Goal: Information Seeking & Learning: Learn about a topic

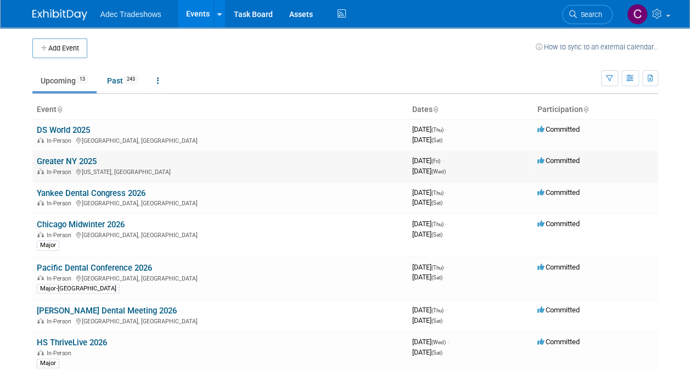
click at [67, 155] on td "Greater NY 2025 In-Person New York, NY" at bounding box center [219, 165] width 375 height 31
click at [72, 157] on link "Greater NY 2025" at bounding box center [67, 161] width 60 height 10
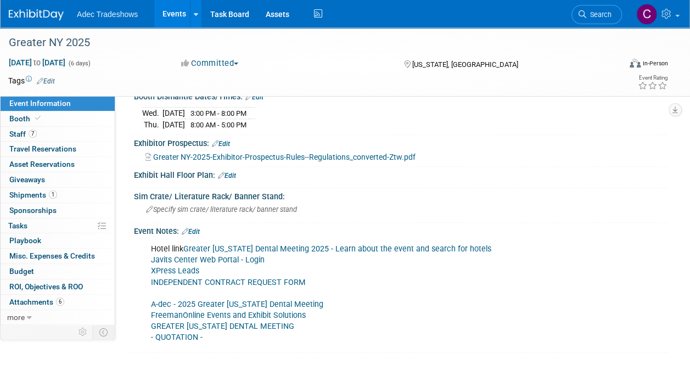
scroll to position [384, 0]
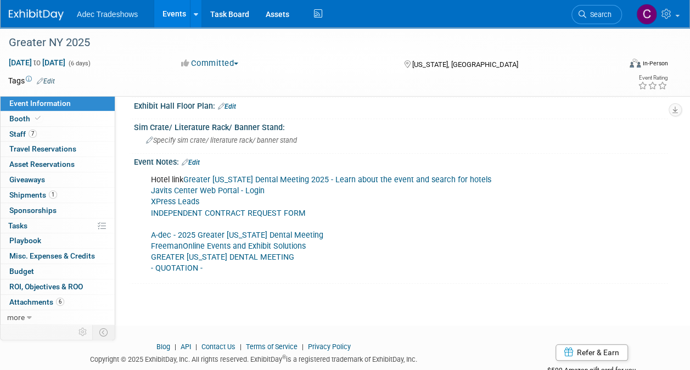
click at [290, 176] on link "Greater New York Dental Meeting 2025 - Learn about the event and search for hot…" at bounding box center [337, 179] width 308 height 9
click at [220, 186] on link "Javits Center Web Portal - Login" at bounding box center [208, 190] width 114 height 9
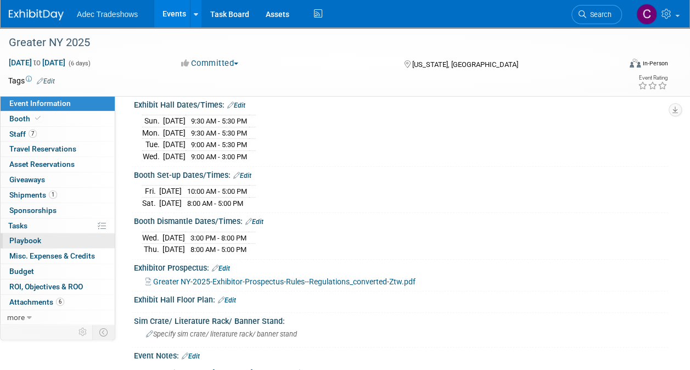
scroll to position [81, 0]
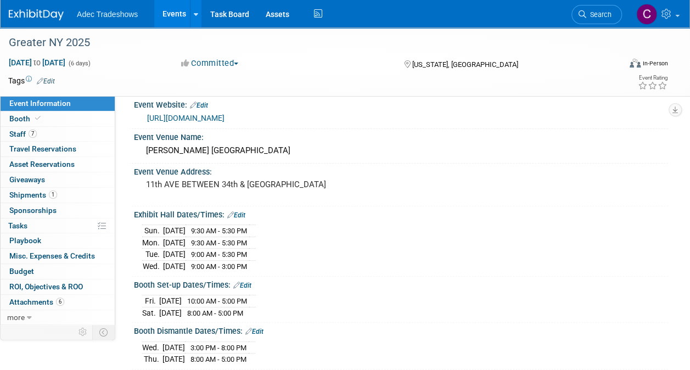
click at [210, 116] on link "https://www.gnydm.com/" at bounding box center [185, 118] width 77 height 9
